Goal: Transaction & Acquisition: Purchase product/service

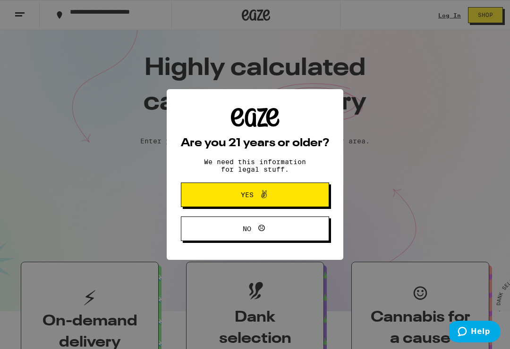
click at [274, 198] on span "Yes" at bounding box center [255, 195] width 72 height 12
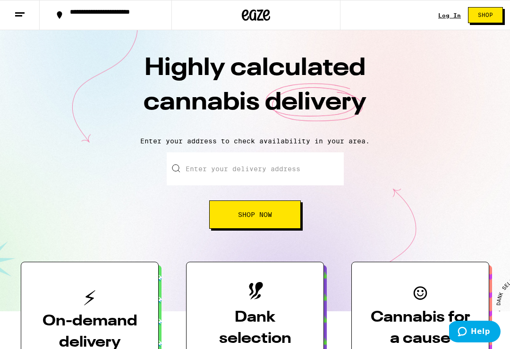
click at [484, 22] on button "Shop" at bounding box center [485, 15] width 35 height 16
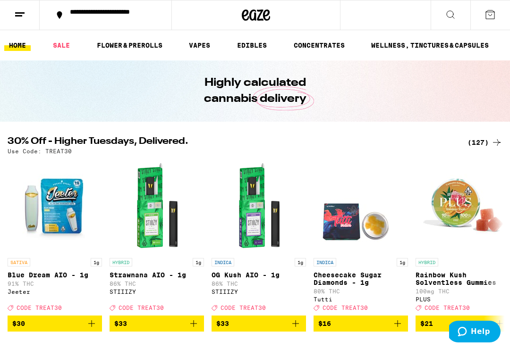
click at [457, 10] on button at bounding box center [451, 15] width 40 height 30
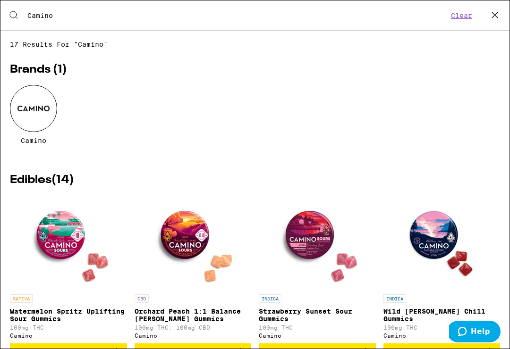
type input "Camino"
click at [36, 111] on div at bounding box center [33, 108] width 47 height 47
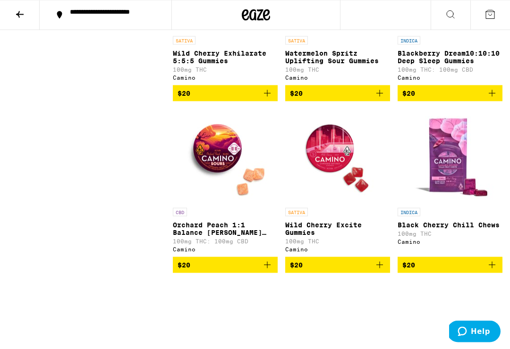
scroll to position [1053, 0]
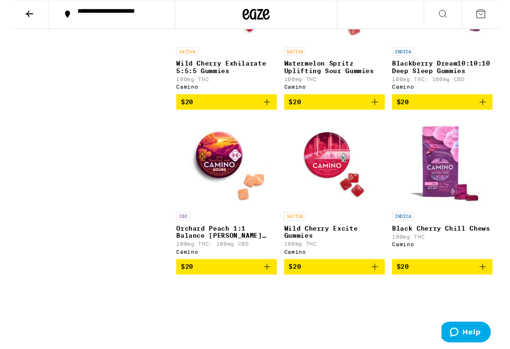
click at [244, 266] on div "CBD Orchard Peach 1:1 Balance [PERSON_NAME] Gummies 100mg THC: 100mg CBD Camino" at bounding box center [225, 243] width 105 height 44
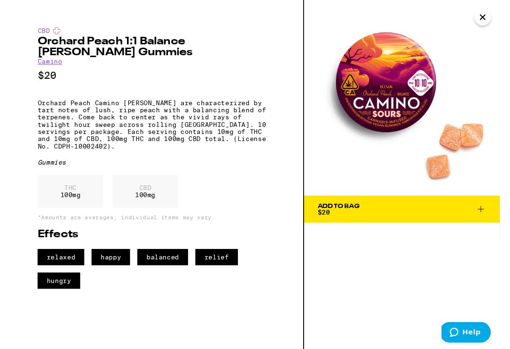
click at [491, 24] on icon "Close" at bounding box center [491, 18] width 11 height 14
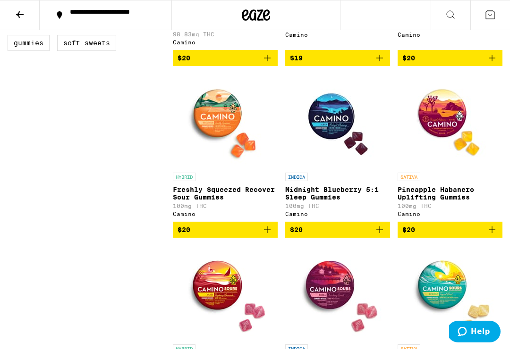
scroll to position [401, 0]
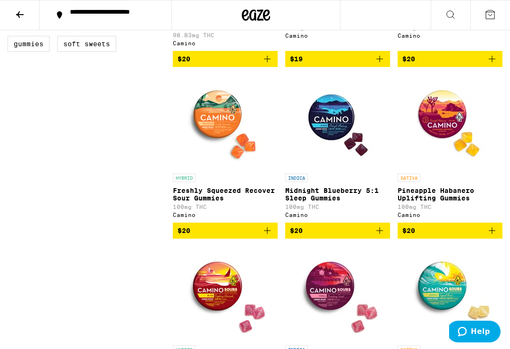
click at [244, 195] on p "Freshly Squeezed Recover Sour Gummies" at bounding box center [225, 194] width 105 height 15
click at [226, 141] on img "Open page for Freshly Squeezed Recover Sour Gummies from Camino" at bounding box center [225, 122] width 94 height 94
click at [222, 193] on div "HYBRID Freshly Squeezed Recover Sour Gummies 100mg THC Camino" at bounding box center [225, 196] width 105 height 44
click at [220, 126] on img "Open page for Freshly Squeezed Recover Sour Gummies from Camino" at bounding box center [225, 122] width 94 height 94
